Goal: Navigation & Orientation: Find specific page/section

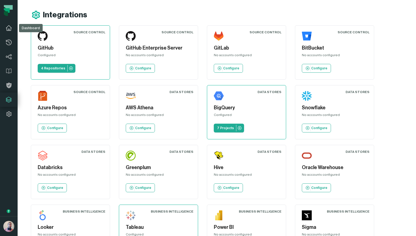
click at [5, 30] on link "Dashboard" at bounding box center [9, 28] width 18 height 14
